Goal: Navigation & Orientation: Find specific page/section

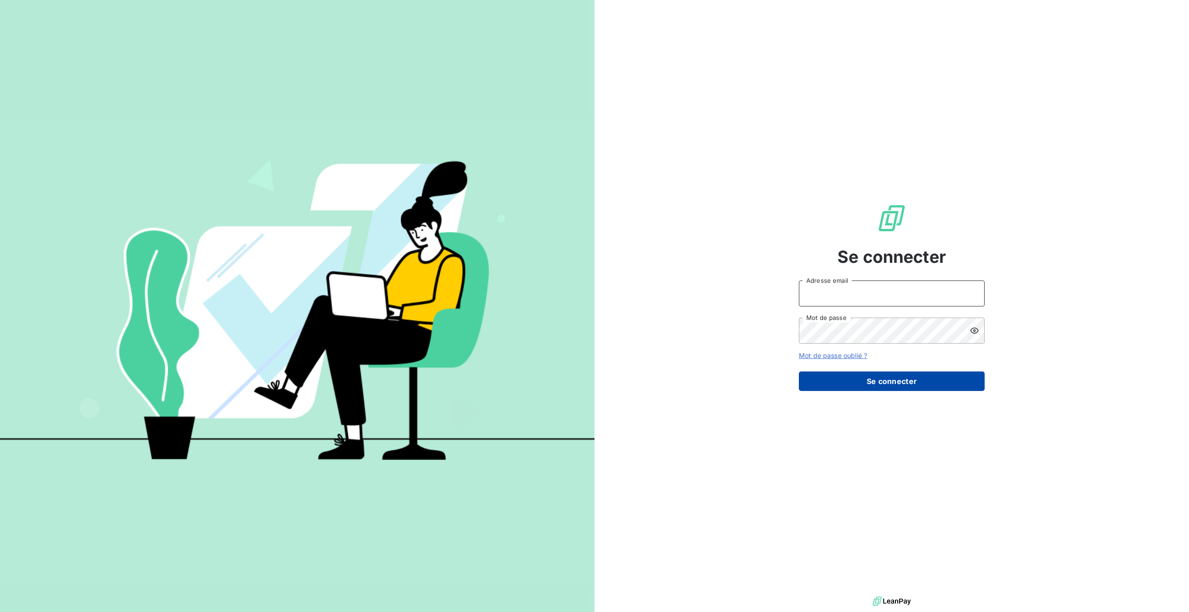
type input "[PERSON_NAME][EMAIL_ADDRESS][DOMAIN_NAME]"
click at [886, 381] on button "Se connecter" at bounding box center [892, 382] width 186 height 20
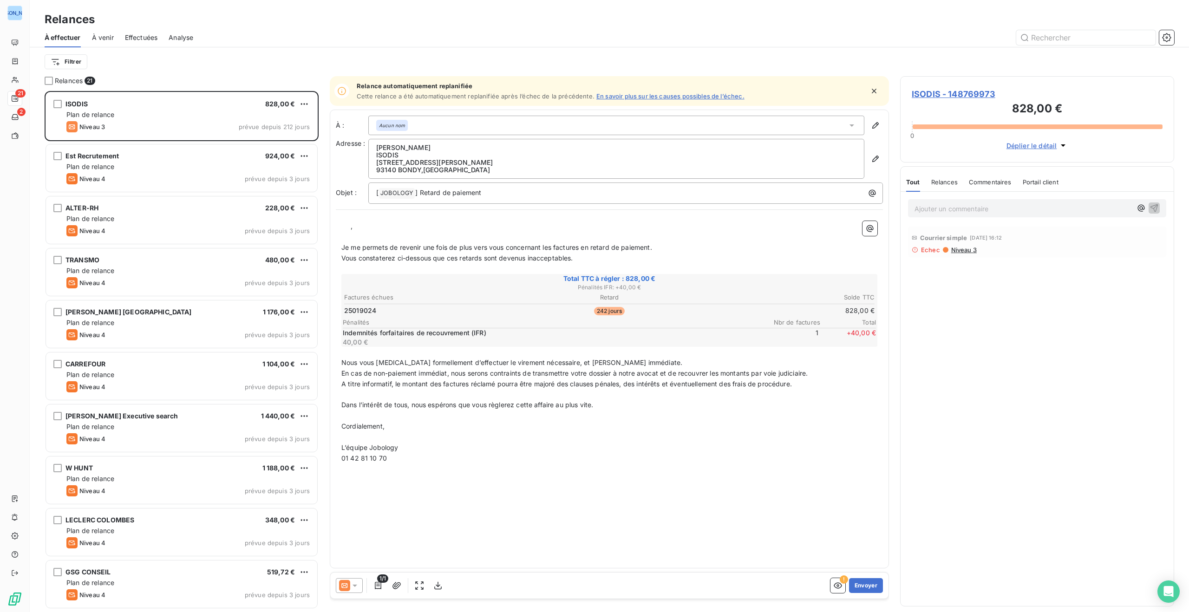
click at [108, 35] on span "À venir" at bounding box center [103, 37] width 22 height 9
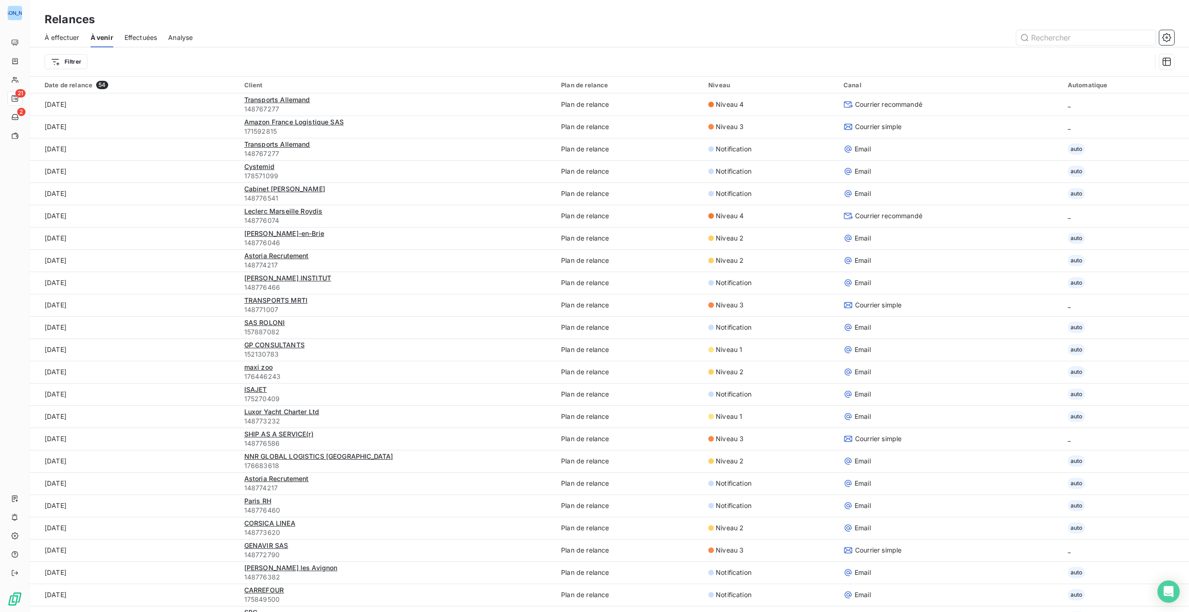
click at [134, 35] on span "Effectuées" at bounding box center [141, 37] width 33 height 9
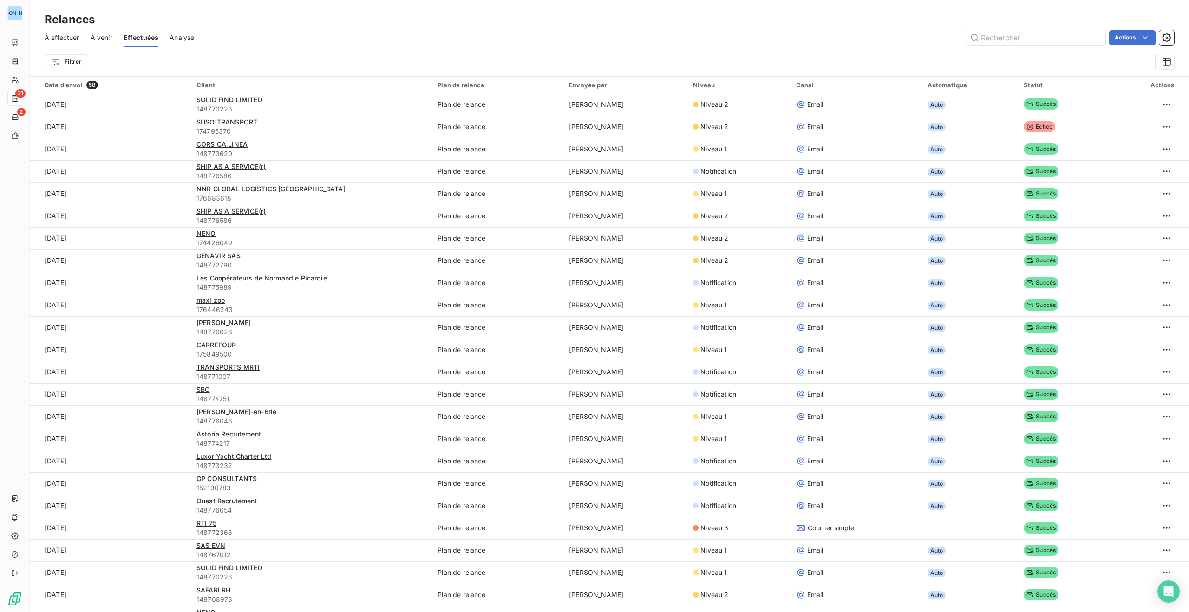
click at [178, 36] on span "Analyse" at bounding box center [182, 37] width 25 height 9
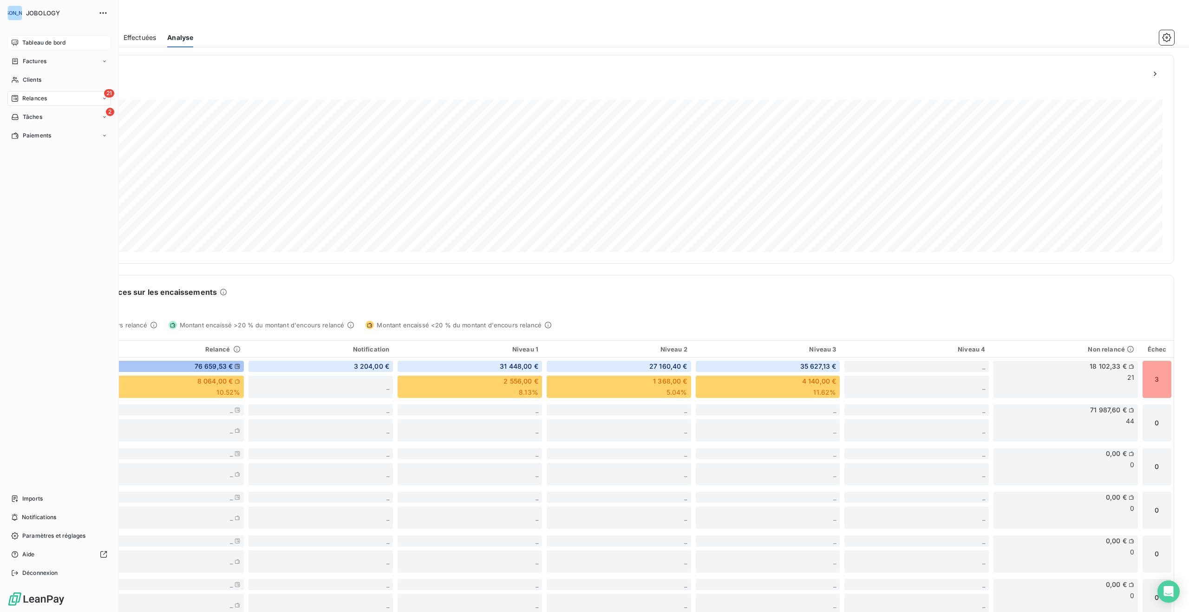
click at [22, 39] on span "Tableau de bord" at bounding box center [43, 43] width 43 height 8
